Goal: Information Seeking & Learning: Learn about a topic

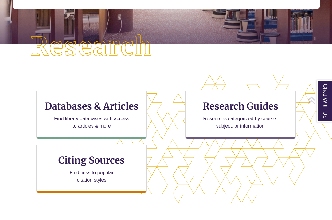
scroll to position [154, 0]
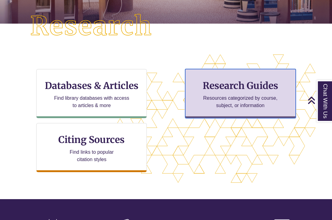
click at [230, 91] on h3 "Research Guides" at bounding box center [240, 86] width 100 height 12
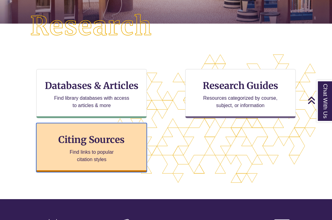
click at [122, 138] on h3 "Citing Sources" at bounding box center [91, 140] width 75 height 12
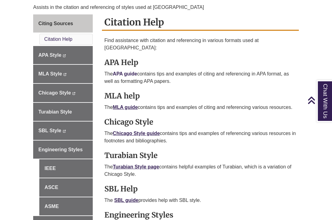
scroll to position [174, 0]
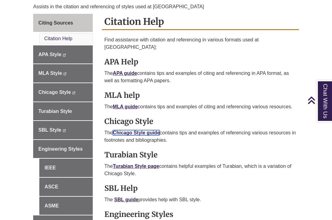
click at [128, 130] on link "Chicago Style guide" at bounding box center [136, 132] width 47 height 5
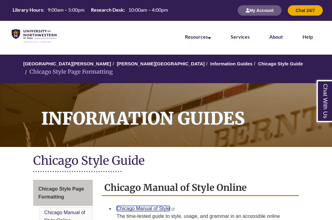
click at [125, 209] on link "Chicago Manual of Style" at bounding box center [143, 208] width 53 height 5
